Goal: Transaction & Acquisition: Download file/media

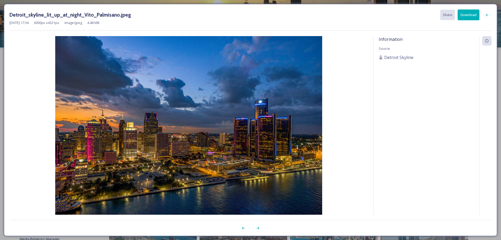
scroll to position [0, 0]
click at [488, 13] on icon at bounding box center [487, 15] width 4 height 4
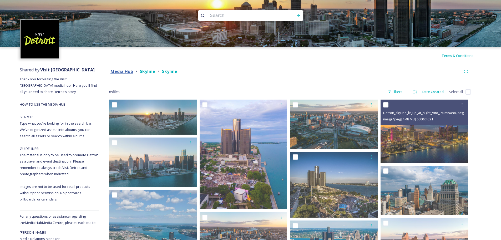
click at [120, 70] on strong "Media Hub" at bounding box center [122, 71] width 23 height 6
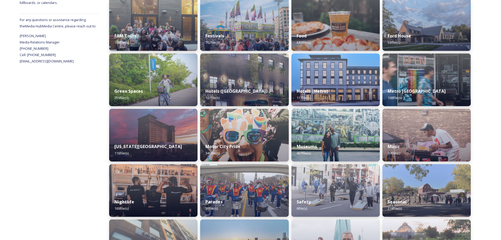
scroll to position [194, 0]
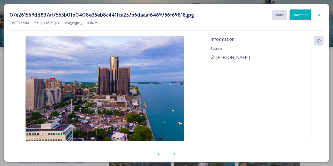
scroll to position [1073, 0]
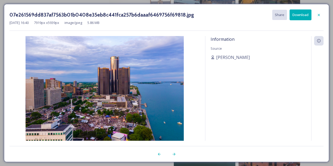
click at [302, 15] on button "Download" at bounding box center [300, 14] width 22 height 11
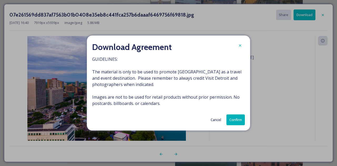
click at [237, 120] on button "Confirm" at bounding box center [235, 119] width 18 height 11
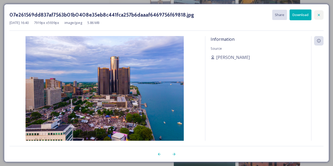
click at [320, 14] on icon at bounding box center [319, 15] width 4 height 4
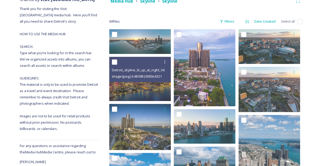
scroll to position [0, 0]
